Goal: Task Accomplishment & Management: Manage account settings

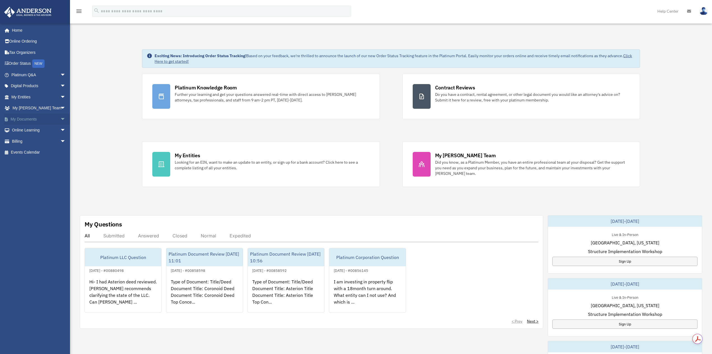
click at [18, 120] on link "My Documents arrow_drop_down" at bounding box center [39, 118] width 70 height 11
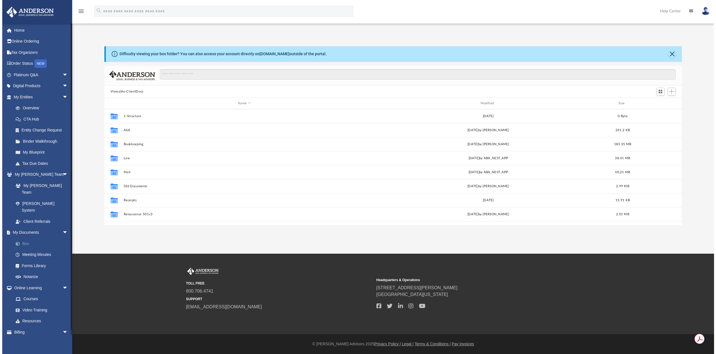
scroll to position [123, 574]
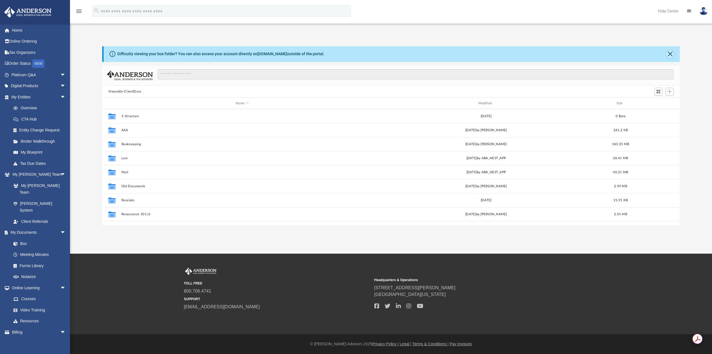
click at [673, 52] on button "Close" at bounding box center [670, 54] width 8 height 8
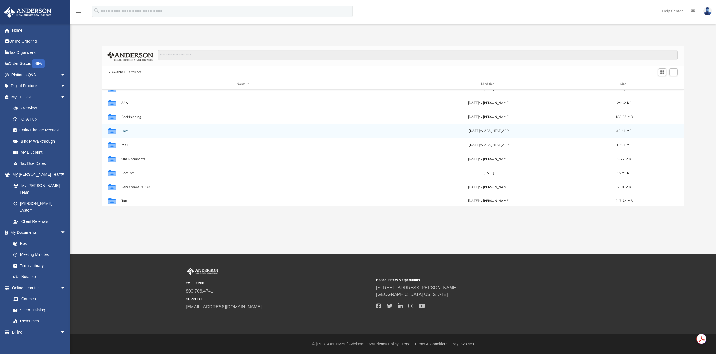
scroll to position [10, 0]
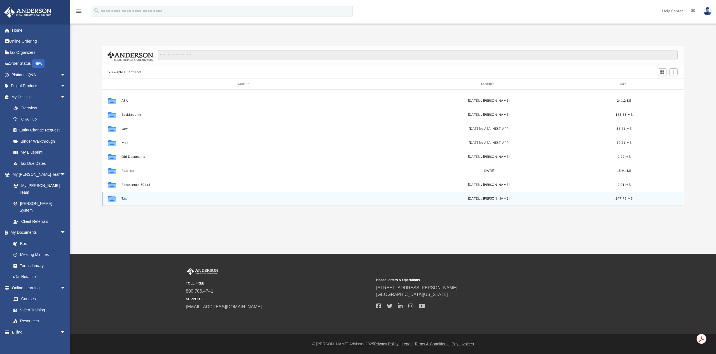
click at [127, 199] on button "Tax" at bounding box center [243, 199] width 243 height 4
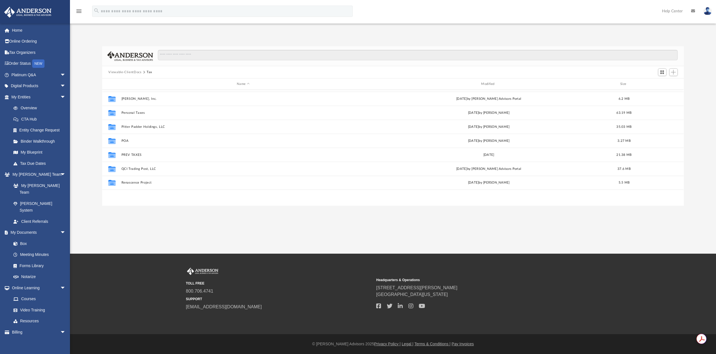
scroll to position [0, 0]
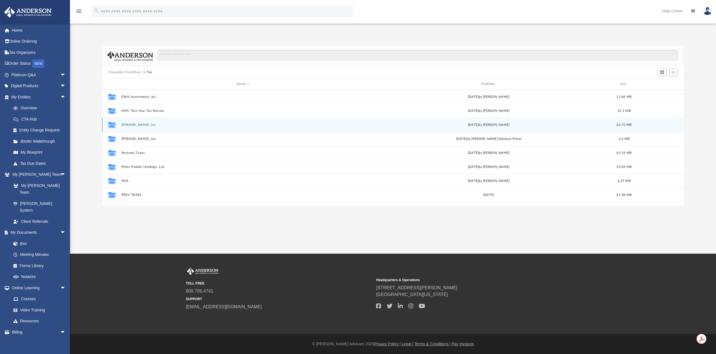
click at [131, 125] on button "[PERSON_NAME], Inc" at bounding box center [243, 125] width 243 height 4
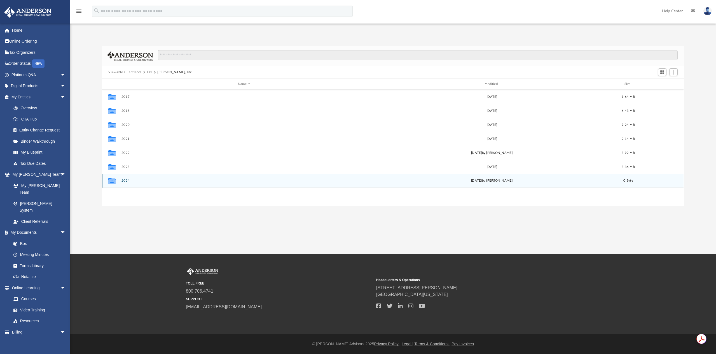
click at [122, 180] on button "2024" at bounding box center [245, 181] width 246 height 4
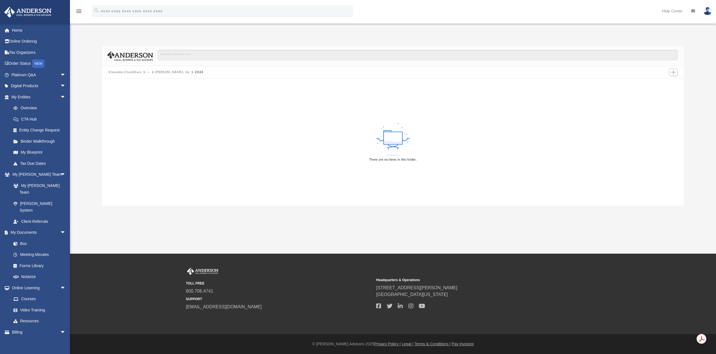
click at [159, 72] on button "Loveless Linton, Inc" at bounding box center [172, 72] width 34 height 5
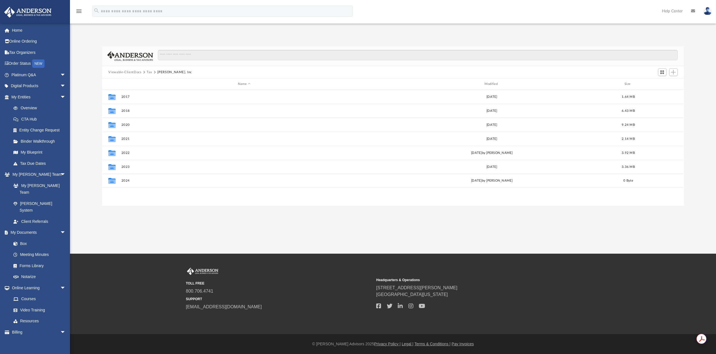
click at [129, 72] on button "Viewable-ClientDocs" at bounding box center [124, 72] width 33 height 5
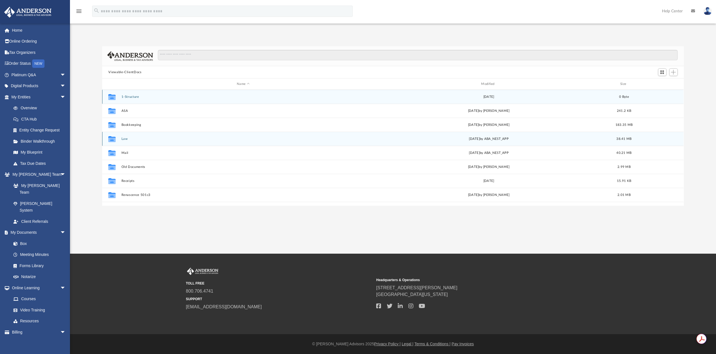
scroll to position [10, 0]
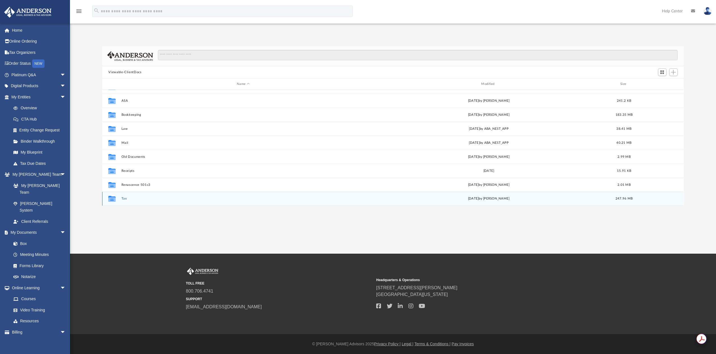
click at [125, 197] on button "Tax" at bounding box center [243, 199] width 243 height 4
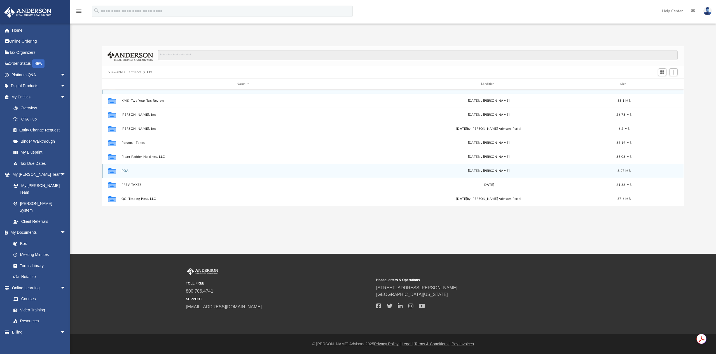
scroll to position [0, 0]
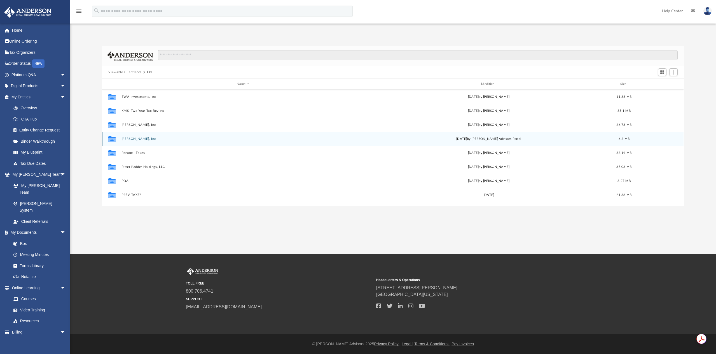
click at [129, 139] on button "Loveless Linton, Inc." at bounding box center [243, 139] width 243 height 4
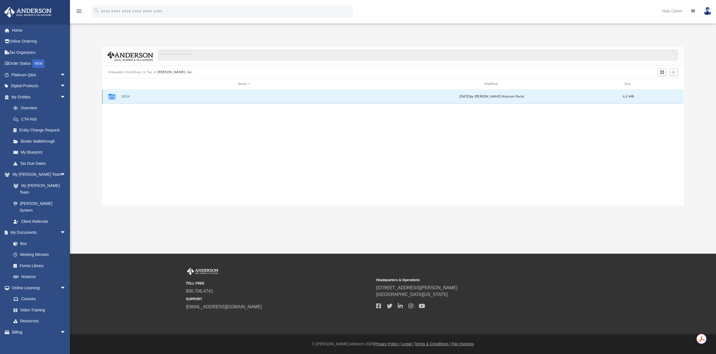
click at [125, 97] on button "2024" at bounding box center [245, 97] width 246 height 4
click at [129, 97] on button "Digital Tax Organizer" at bounding box center [245, 97] width 246 height 4
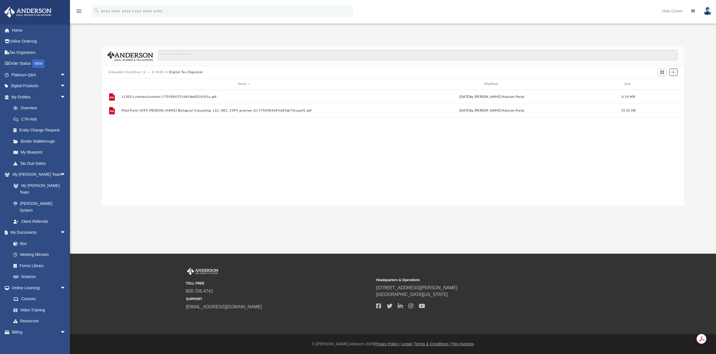
click at [674, 75] on button "Add" at bounding box center [674, 72] width 8 height 8
click at [666, 84] on li "Upload" at bounding box center [666, 83] width 18 height 6
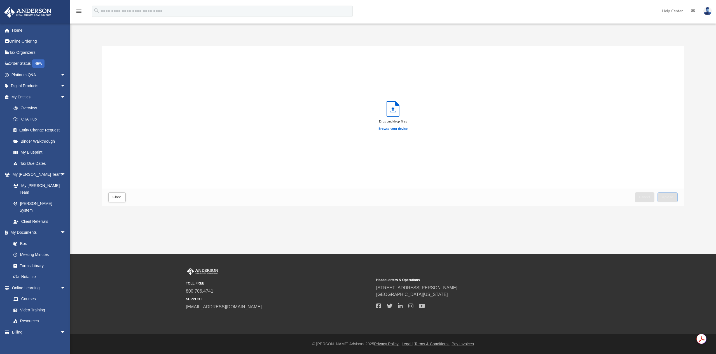
scroll to position [138, 578]
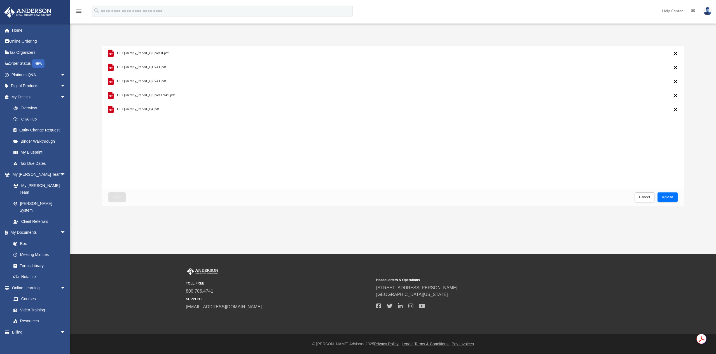
click at [667, 198] on span "Upload" at bounding box center [668, 196] width 12 height 3
